Goal: Information Seeking & Learning: Learn about a topic

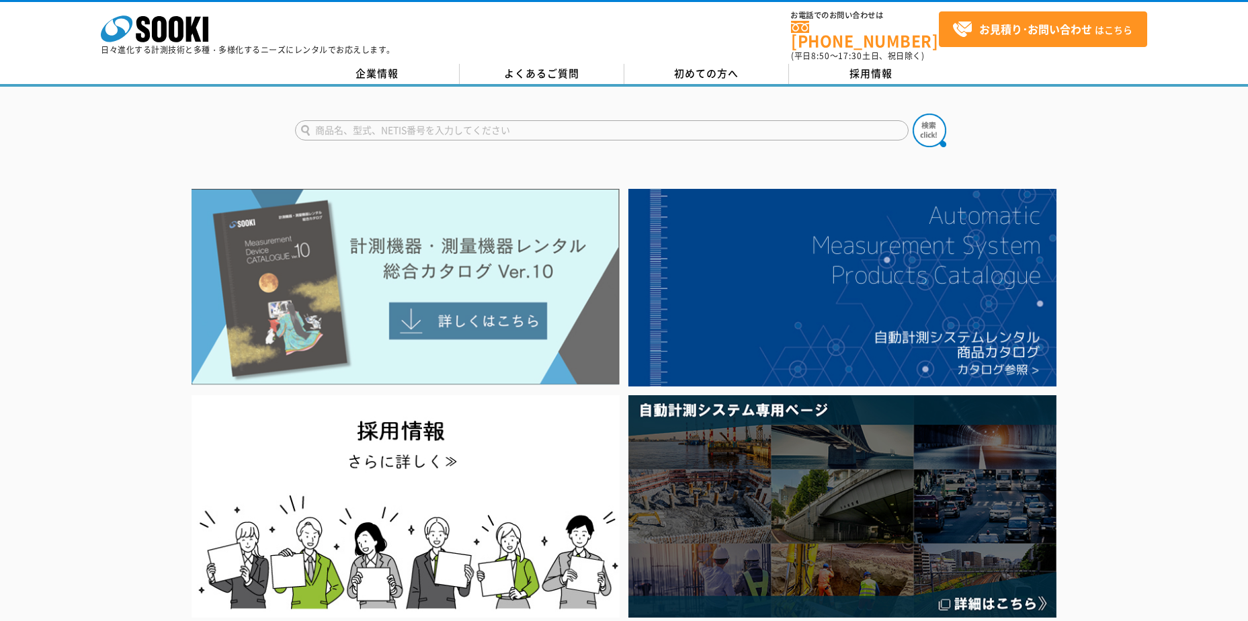
click at [458, 315] on img at bounding box center [406, 287] width 428 height 196
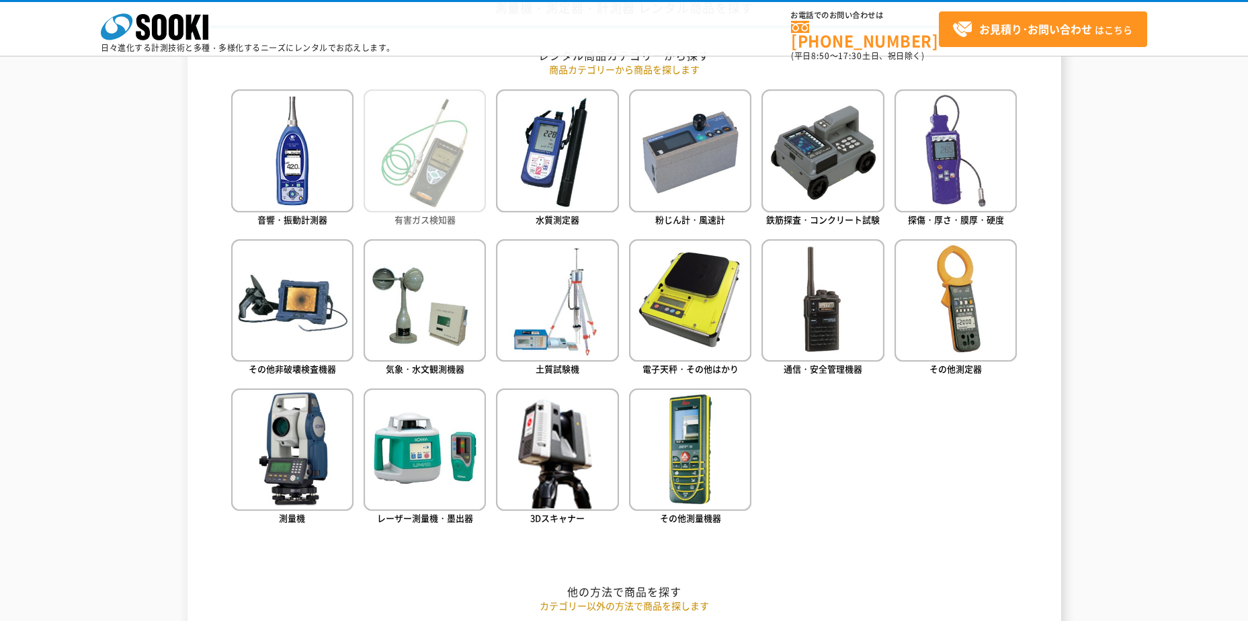
scroll to position [605, 0]
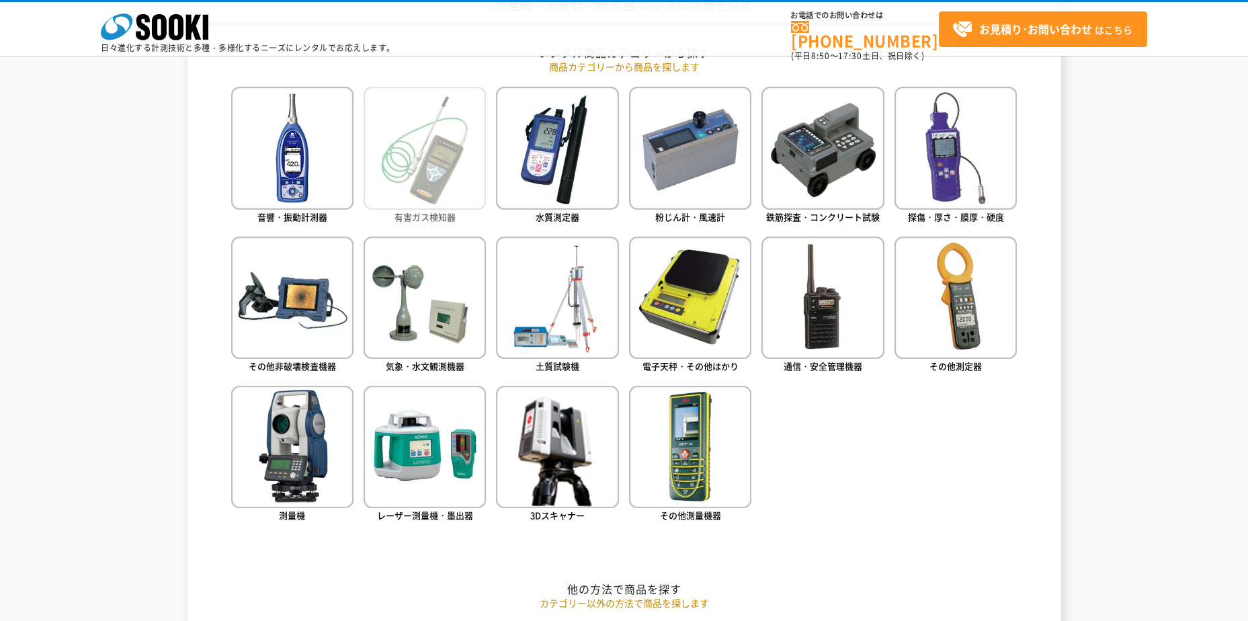
click at [434, 167] on img at bounding box center [425, 148] width 122 height 122
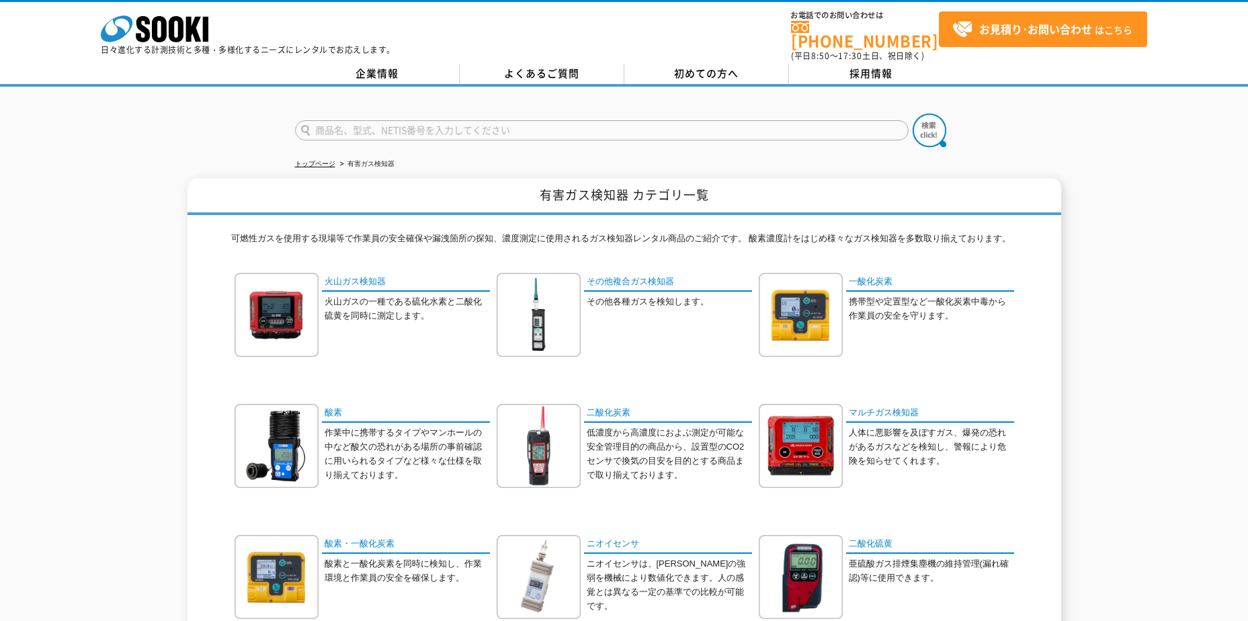
drag, startPoint x: 0, startPoint y: 0, endPoint x: 216, endPoint y: 161, distance: 268.9
click at [216, 161] on div "トップページ 有害ガス検知器 有害ガス検知器 カテゴリ一覧 可燃性ガスを使用する現場等で作業員の安全確保や漏洩箇所の探知、濃度測定に使用されるガス検知器レンタ…" at bounding box center [624, 519] width 1248 height 865
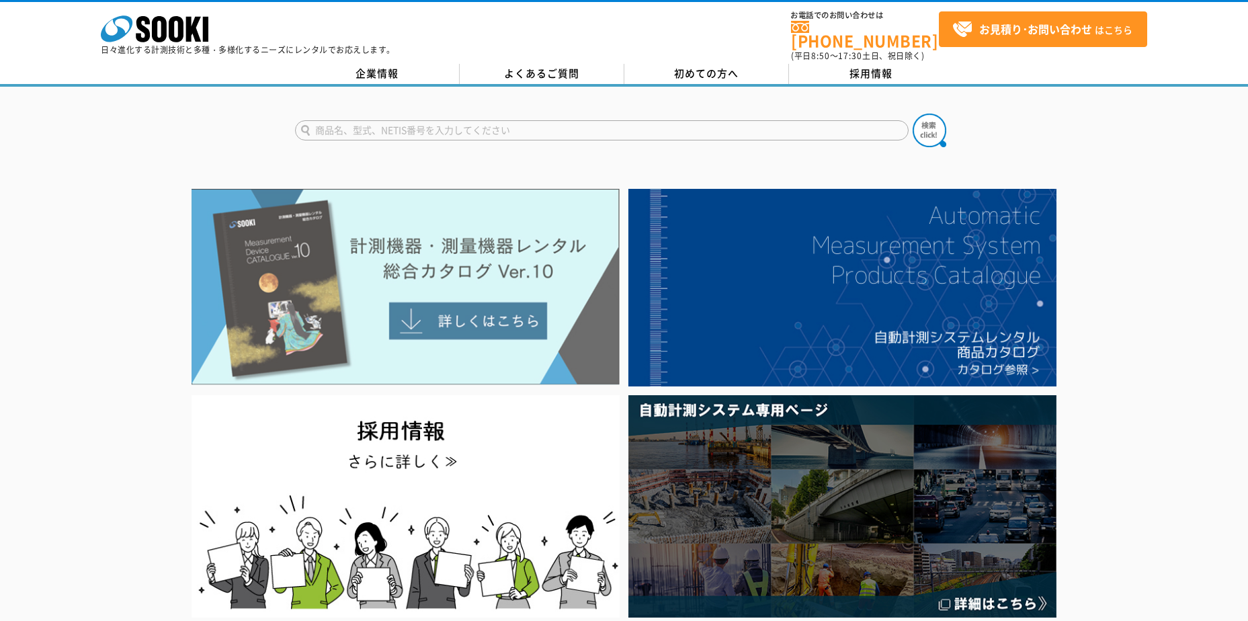
click at [411, 319] on img at bounding box center [406, 287] width 428 height 196
